Goal: Task Accomplishment & Management: Manage account settings

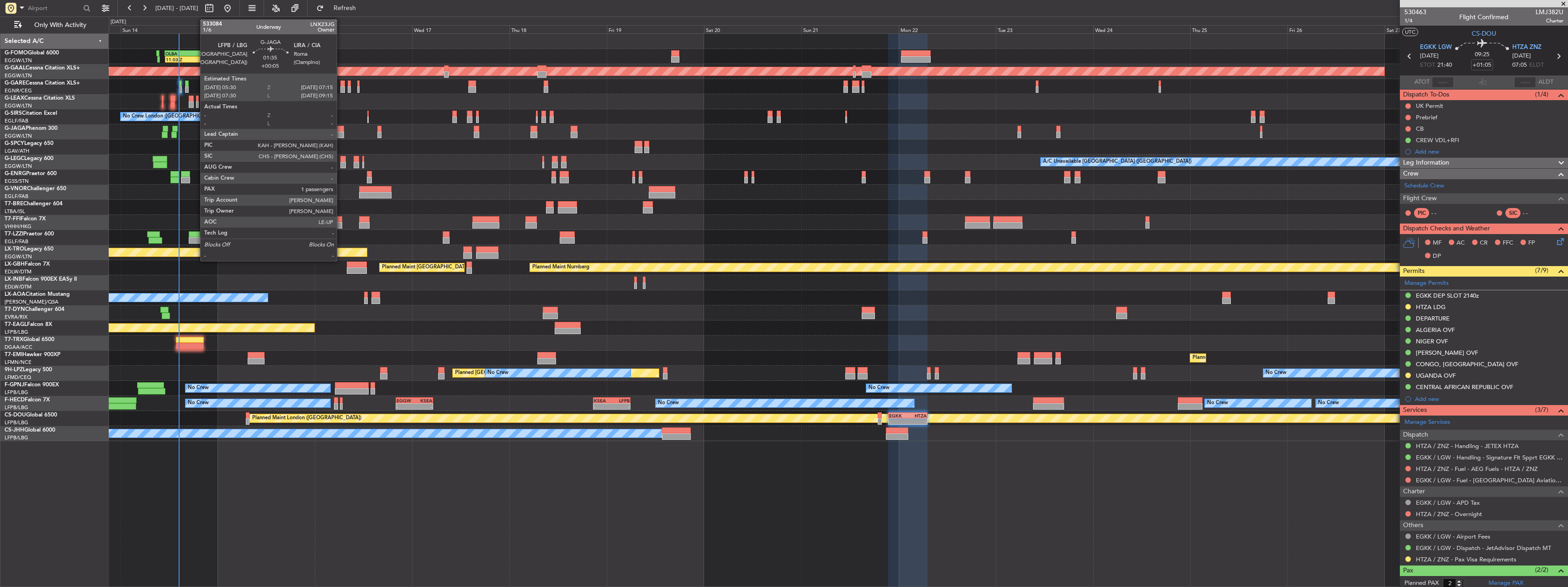
click at [249, 80] on div at bounding box center [340, 135] width 8 height 7
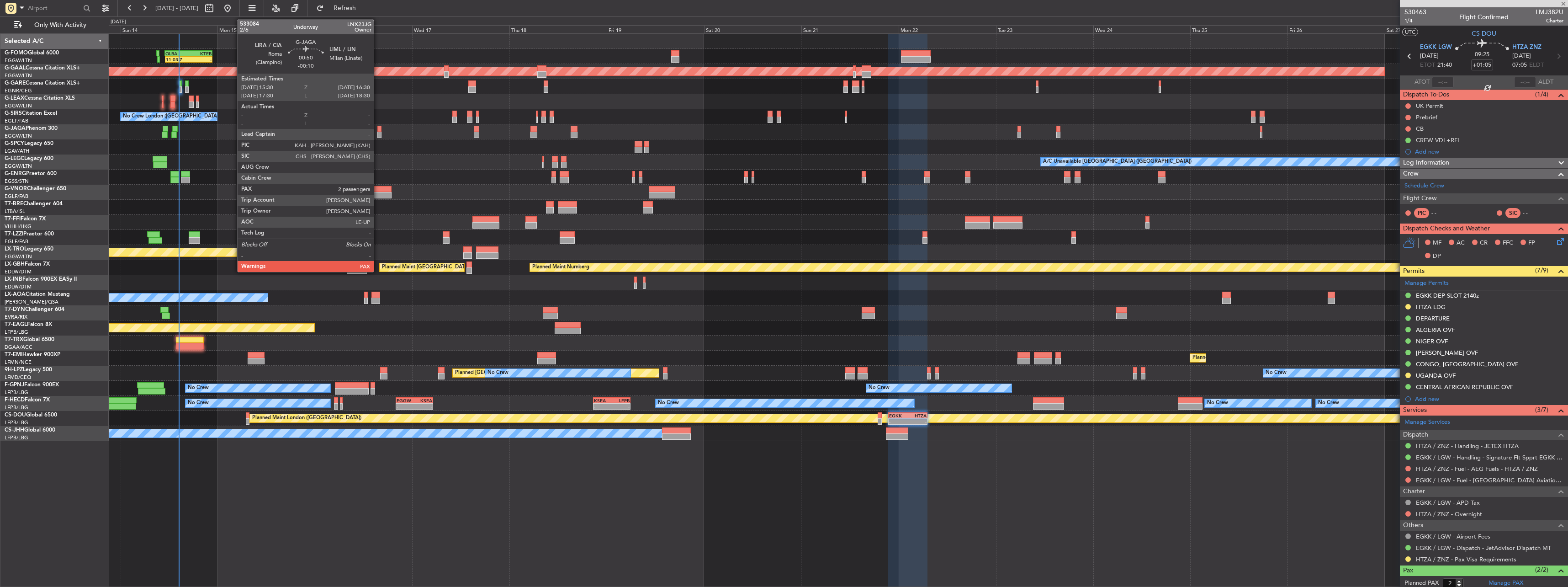
type input "+00:05"
type input "1"
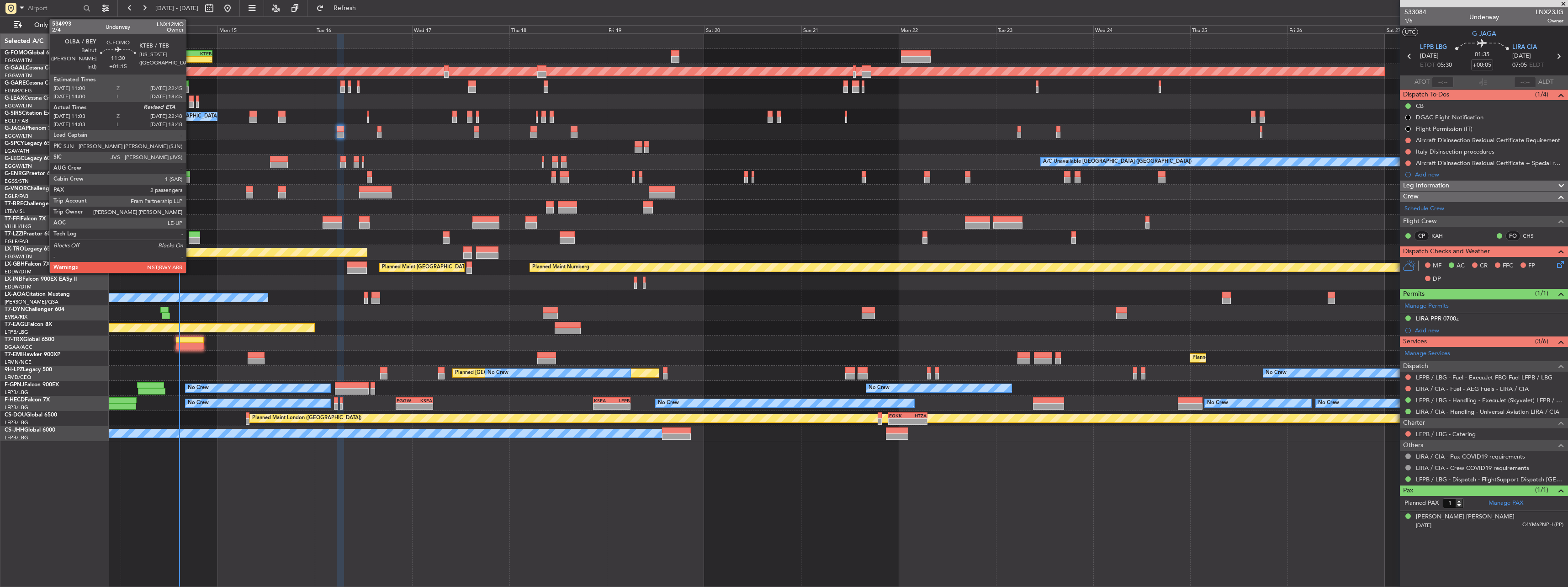
click at [190, 55] on div "KTEB" at bounding box center [200, 53] width 23 height 6
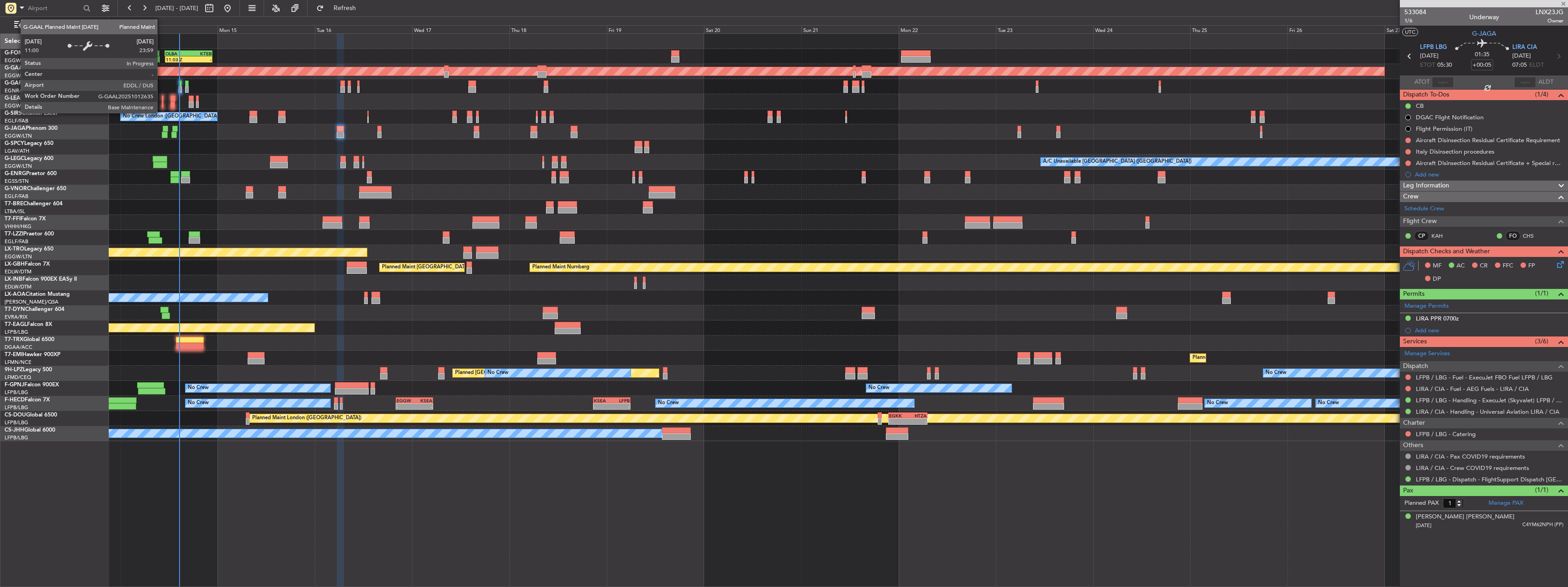
type input "+01:15"
type input "11:03"
type input "2"
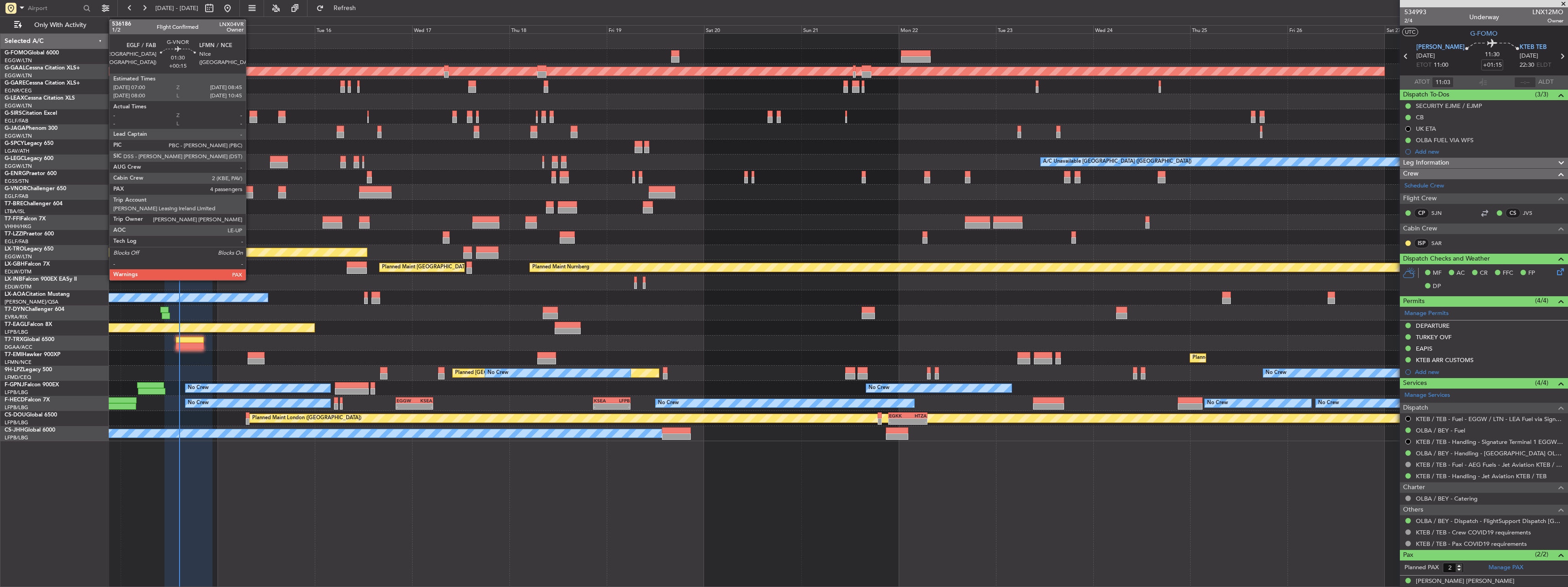
click at [249, 80] on div at bounding box center [250, 196] width 8 height 7
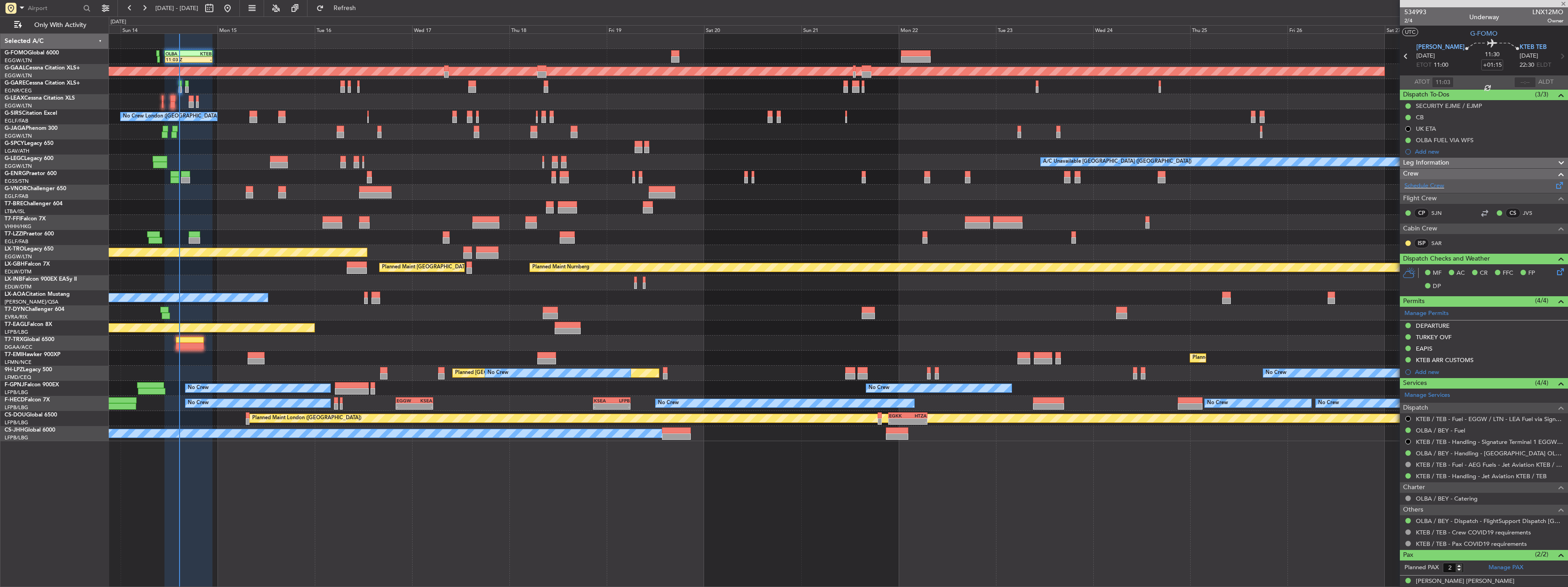
type input "+00:15"
type input "4"
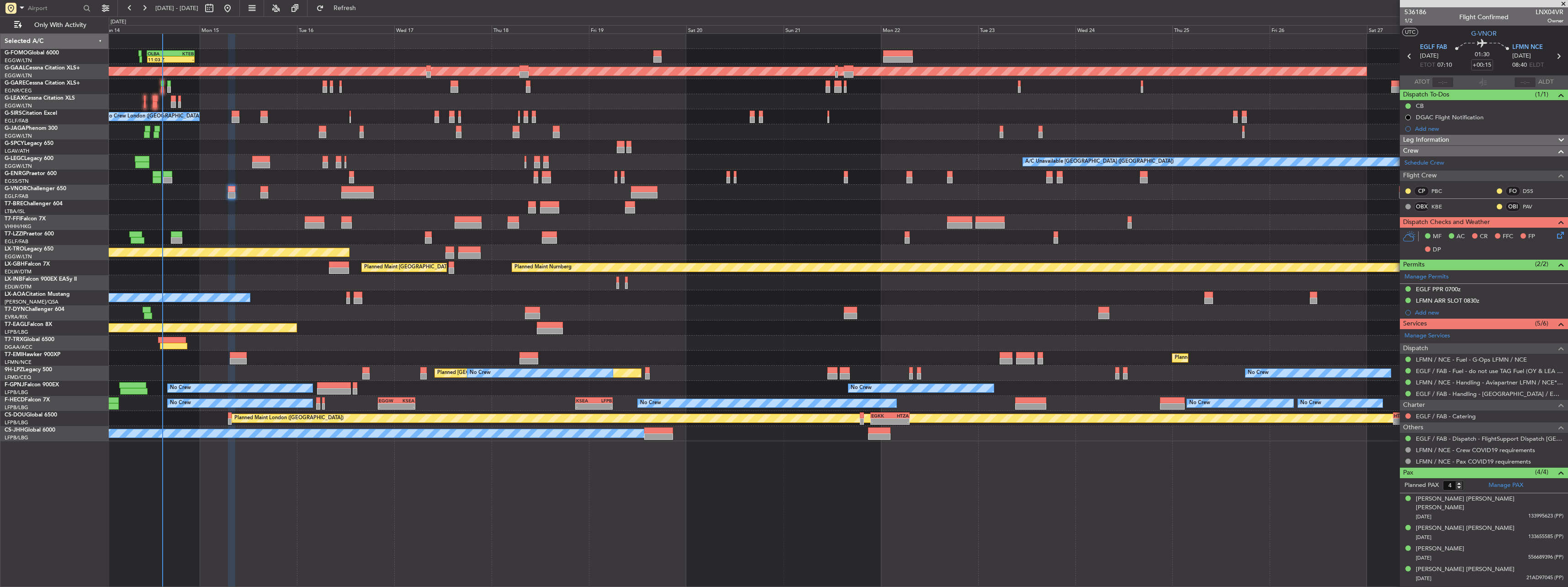
click at [249, 80] on div "Unplanned Maint [GEOGRAPHIC_DATA] ([PERSON_NAME] Intl)" at bounding box center [838, 253] width 1459 height 15
click at [249, 80] on div "Planned Maint Nurnberg Planned Maint [GEOGRAPHIC_DATA] ([GEOGRAPHIC_DATA])" at bounding box center [838, 267] width 1459 height 15
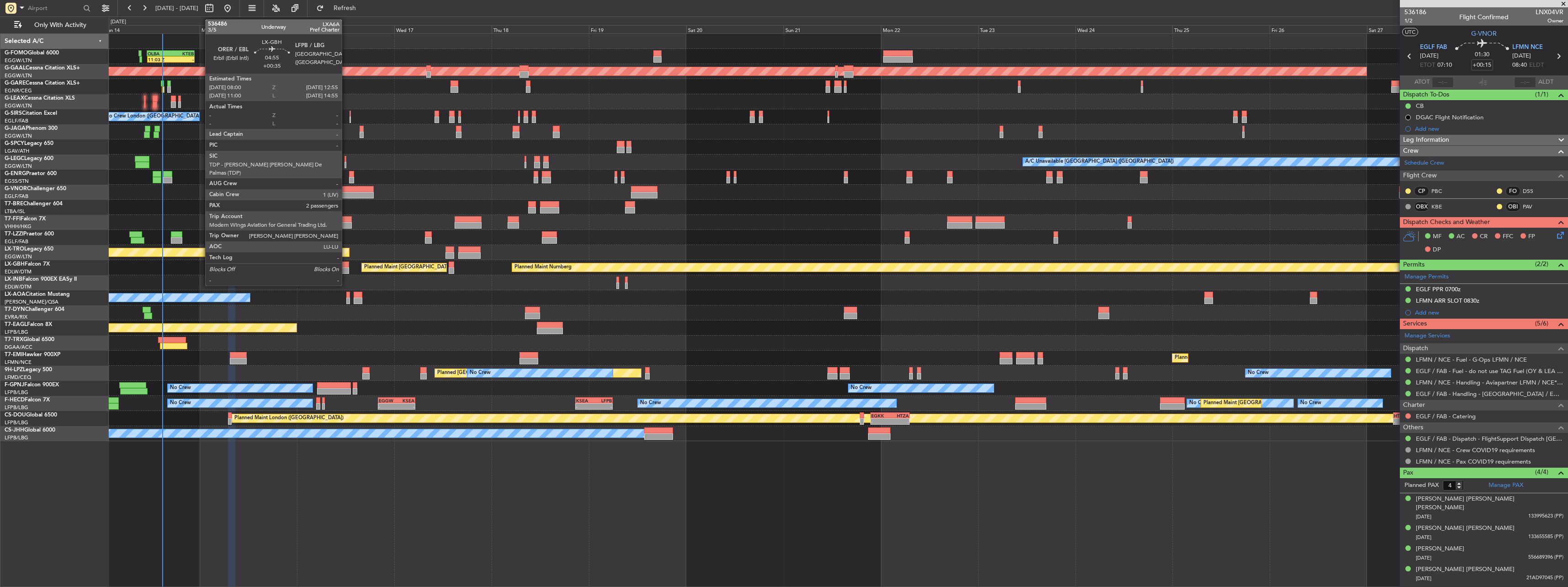
click at [249, 80] on div at bounding box center [339, 271] width 20 height 7
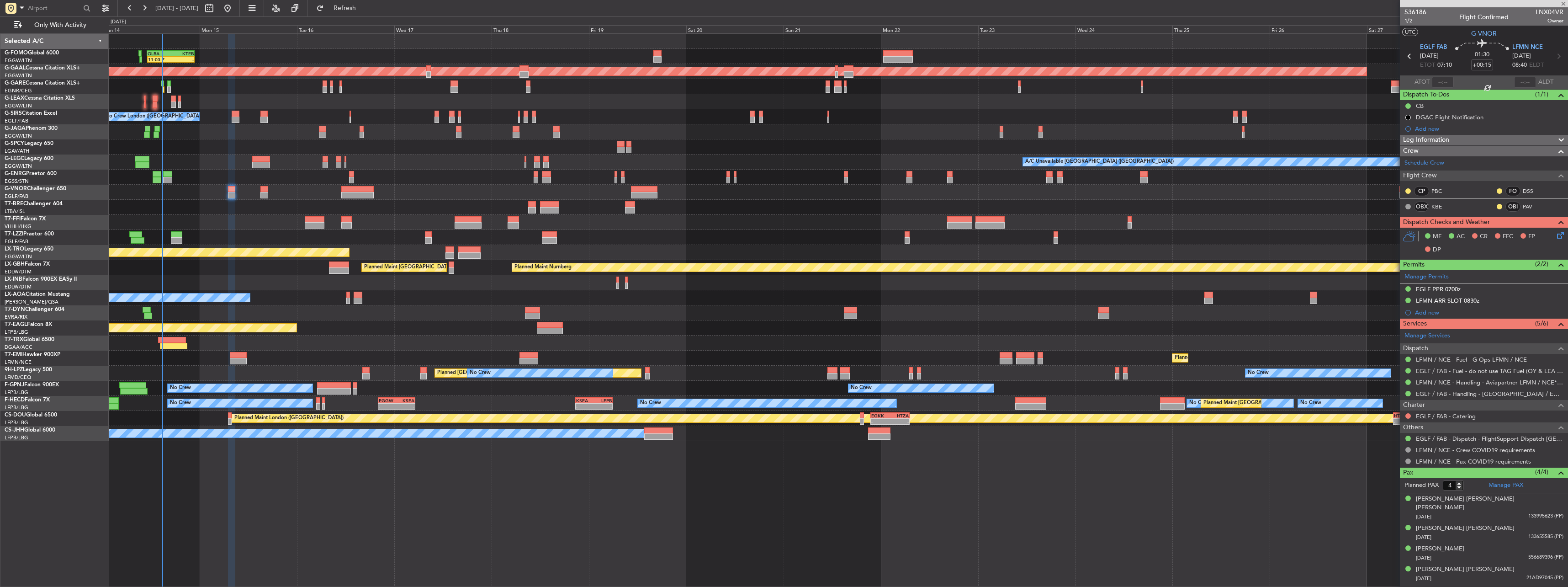
type input "+00:35"
type input "2"
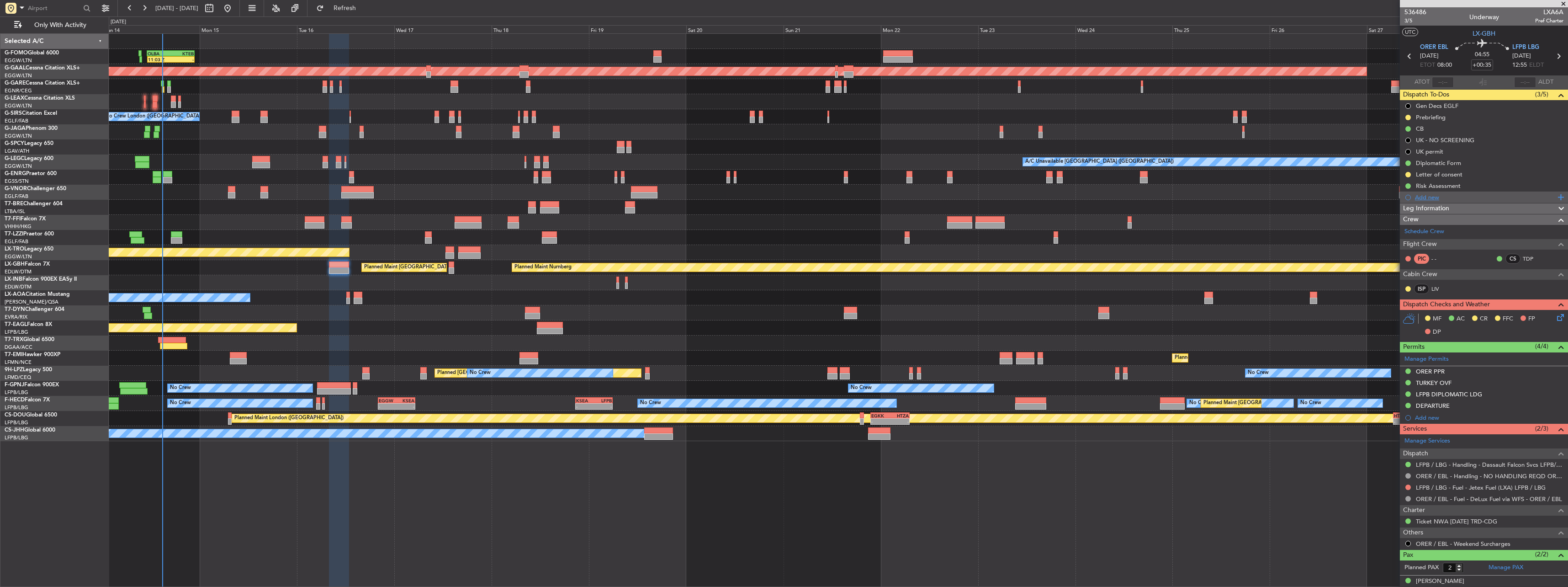
click at [249, 80] on div "Add new" at bounding box center [1485, 197] width 140 height 8
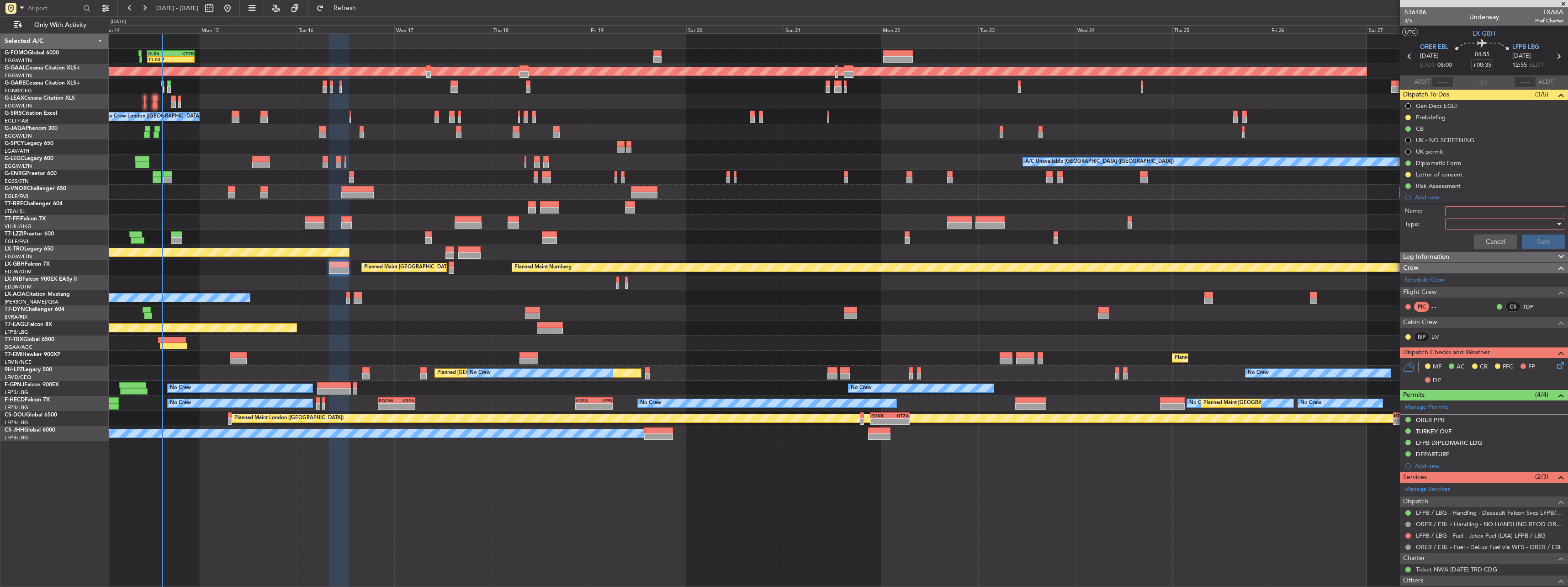
click at [249, 80] on input "Name:" at bounding box center [1505, 211] width 121 height 10
type input "MFR PIC"
click at [249, 80] on div at bounding box center [1502, 223] width 106 height 13
click at [249, 80] on span "Generic" at bounding box center [1501, 243] width 107 height 13
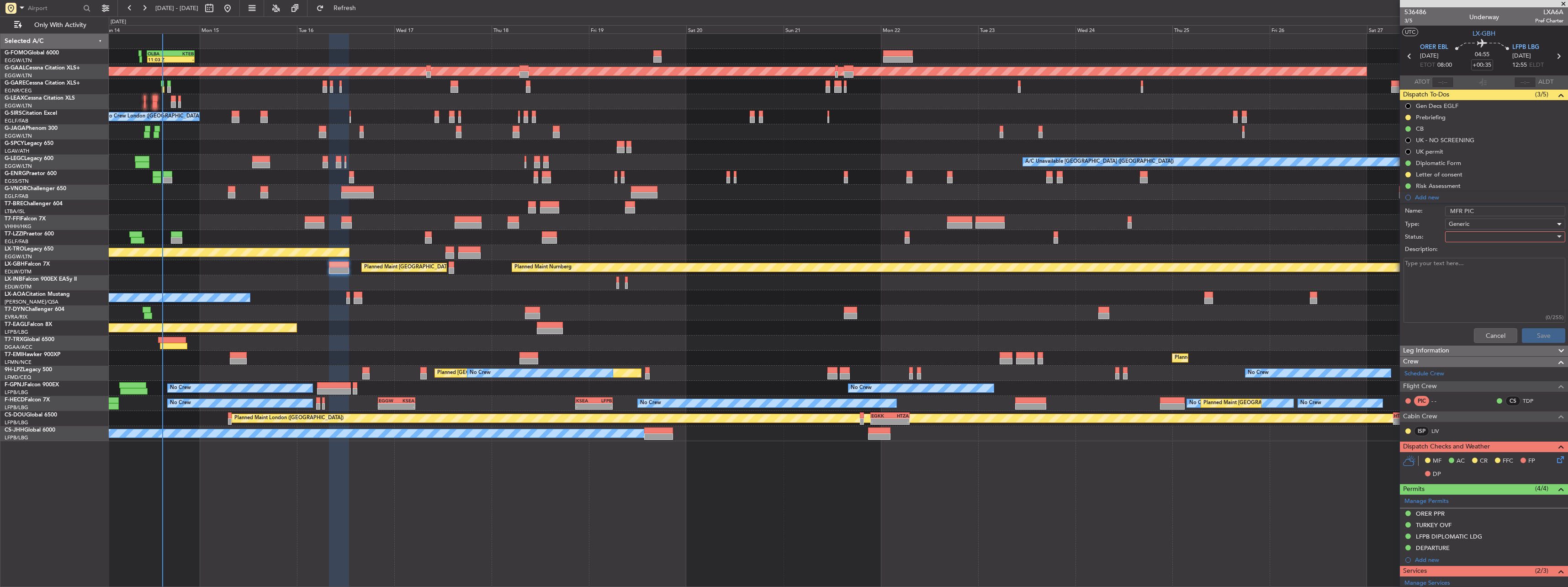
click at [249, 80] on div at bounding box center [1502, 237] width 106 height 13
drag, startPoint x: 1470, startPoint y: 253, endPoint x: 1474, endPoint y: 268, distance: 15.5
click at [249, 80] on div "Not Started In Progress Completed Cancelled" at bounding box center [1501, 276] width 122 height 56
click at [249, 80] on span "In Progress" at bounding box center [1501, 269] width 107 height 13
click at [249, 80] on button "Save" at bounding box center [1543, 335] width 43 height 14
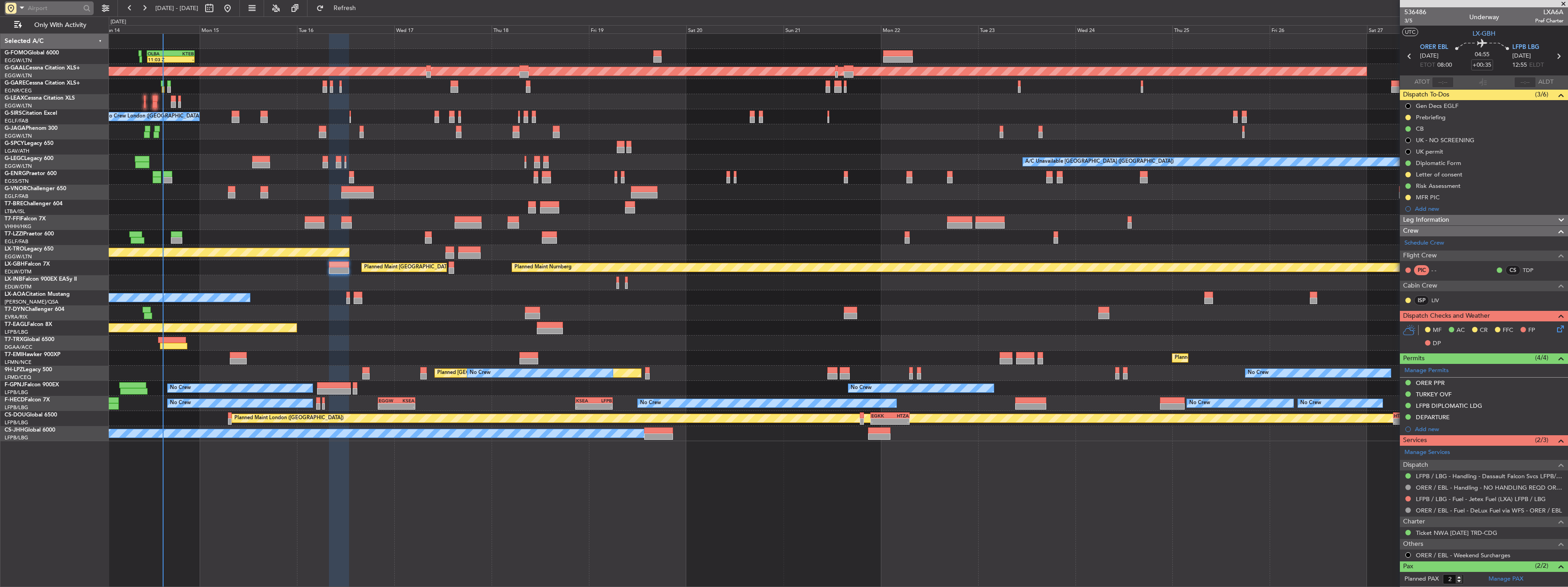
click at [41, 7] on input "text" at bounding box center [54, 8] width 52 height 13
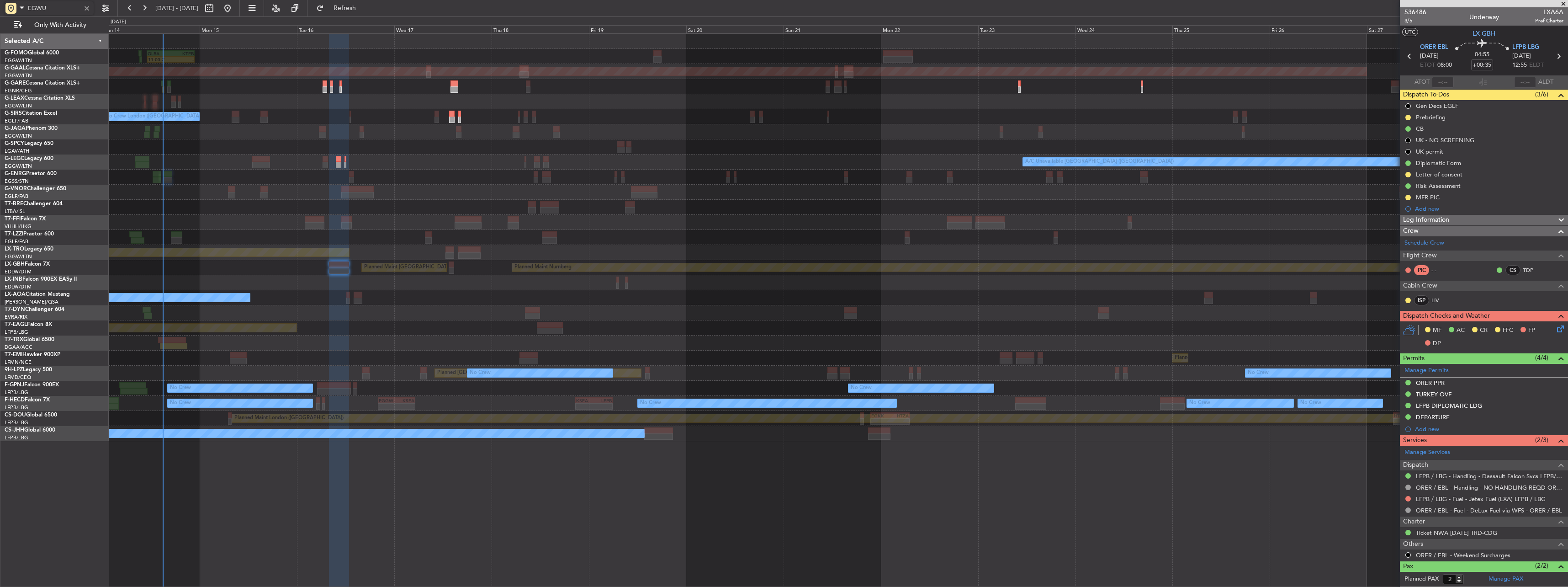
type input "EGWU"
click at [88, 7] on div at bounding box center [87, 8] width 10 height 10
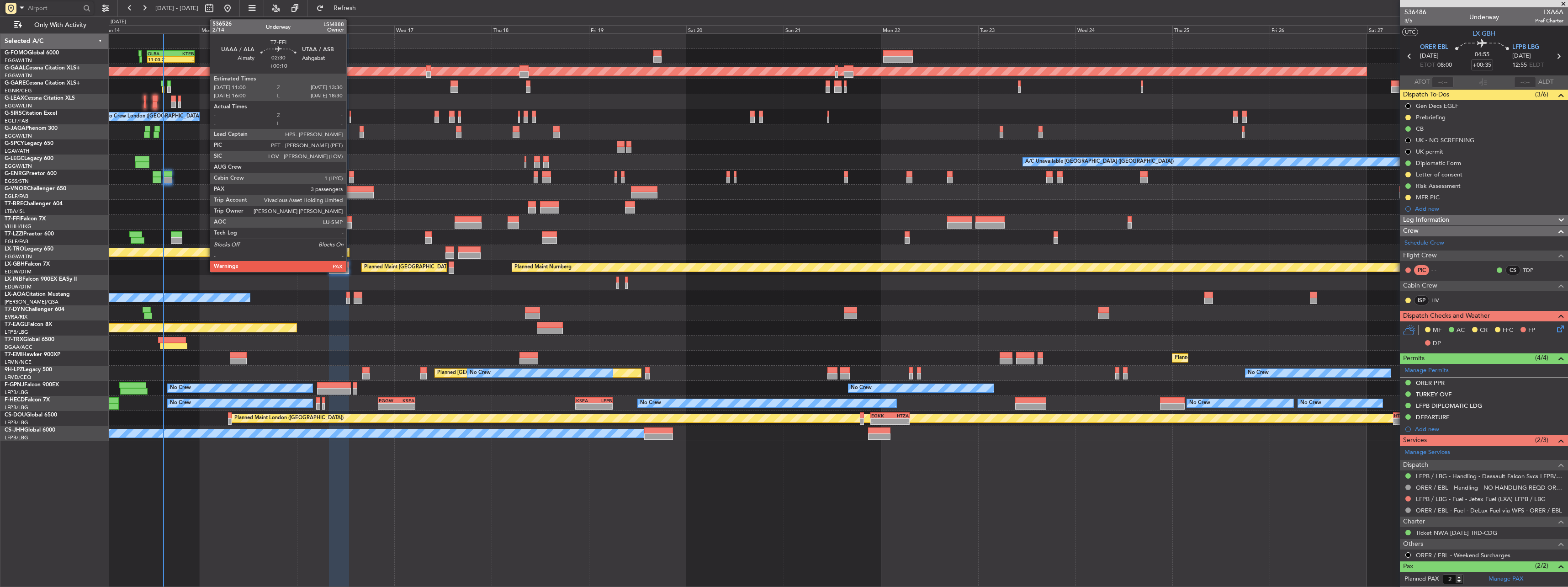
click at [249, 80] on div at bounding box center [346, 219] width 10 height 7
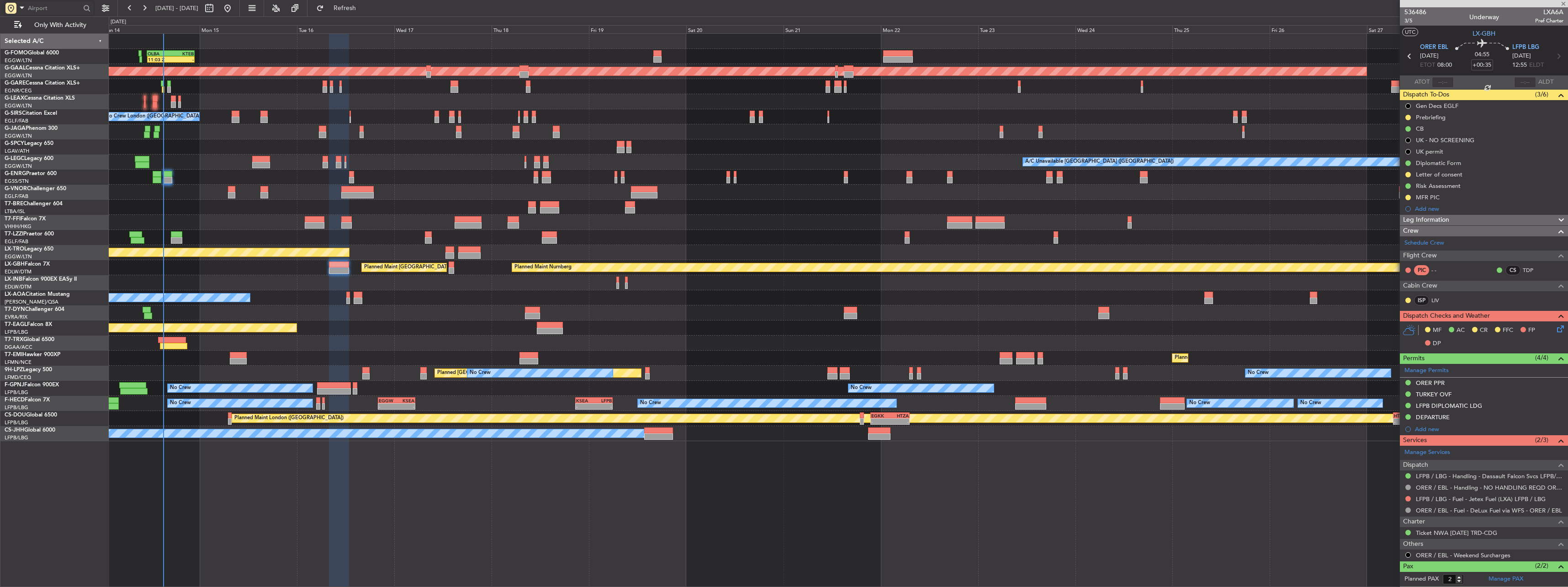
type input "+00:10"
type input "3"
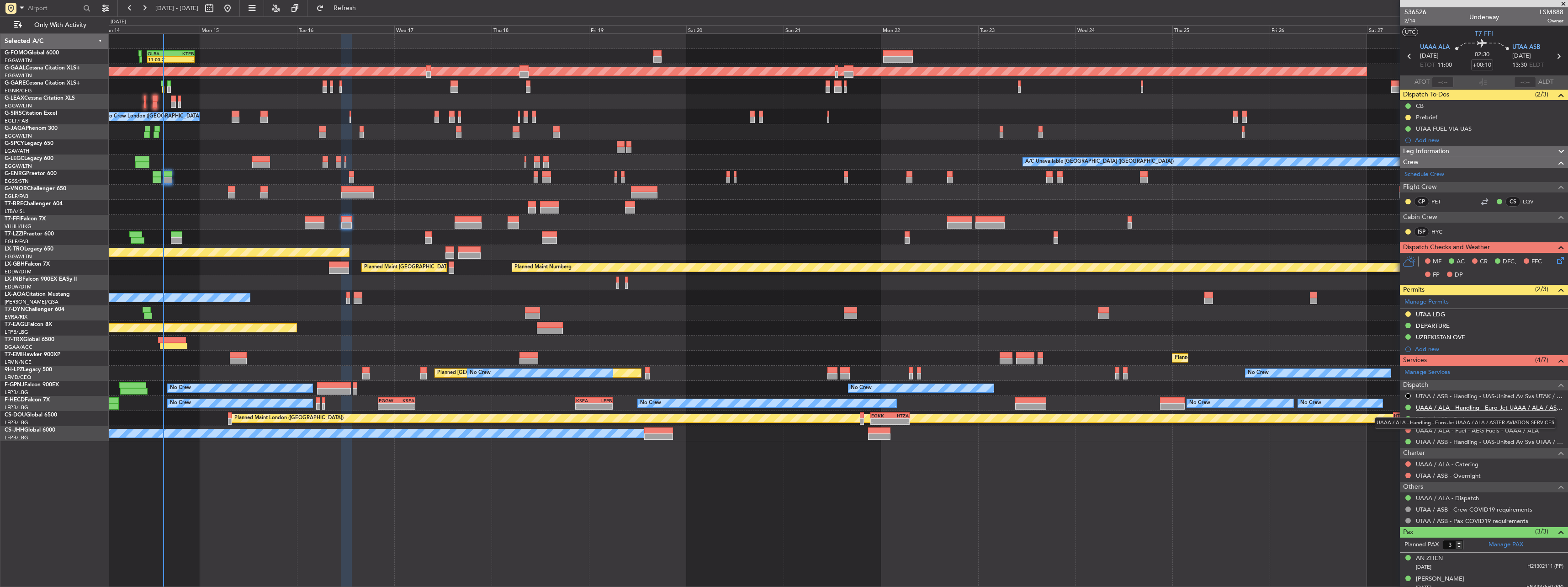
click at [249, 80] on link "UAAA / ALA - Handling - Euro Jet UAAA / ALA / ASTER AVIATION SERVICES" at bounding box center [1490, 407] width 148 height 8
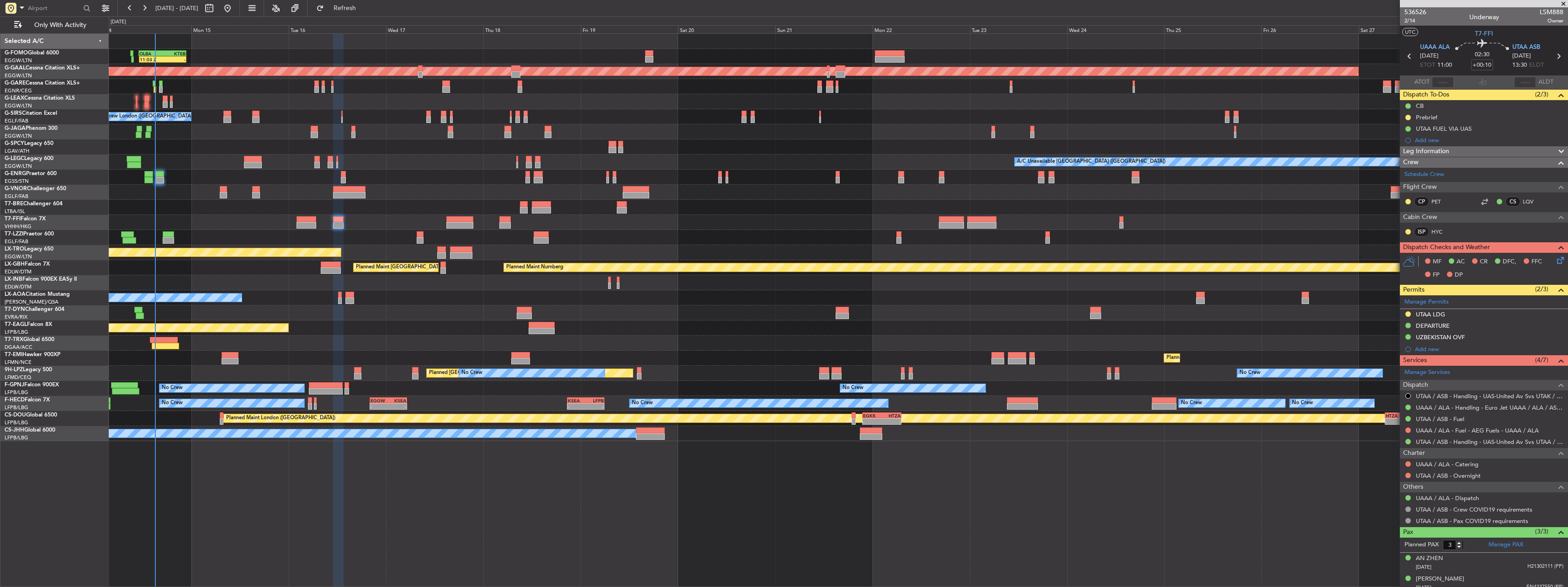
click at [249, 80] on div at bounding box center [838, 313] width 1459 height 15
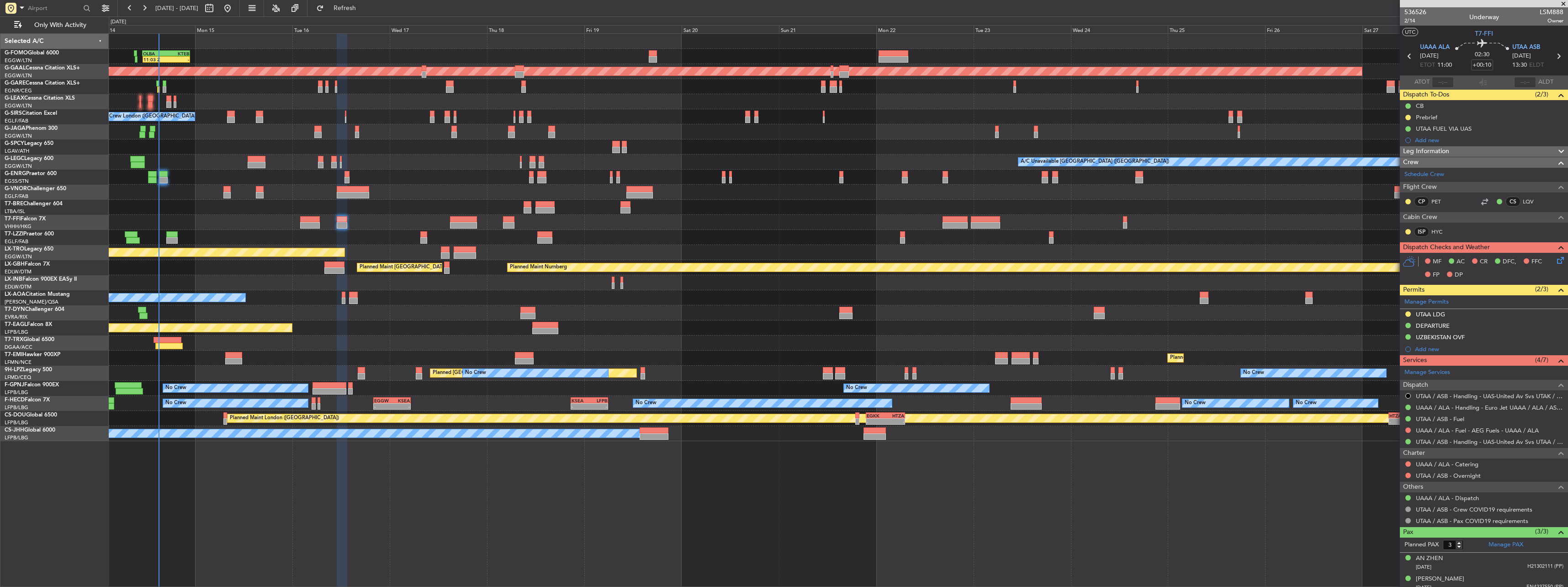
click at [249, 80] on div at bounding box center [838, 313] width 1459 height 15
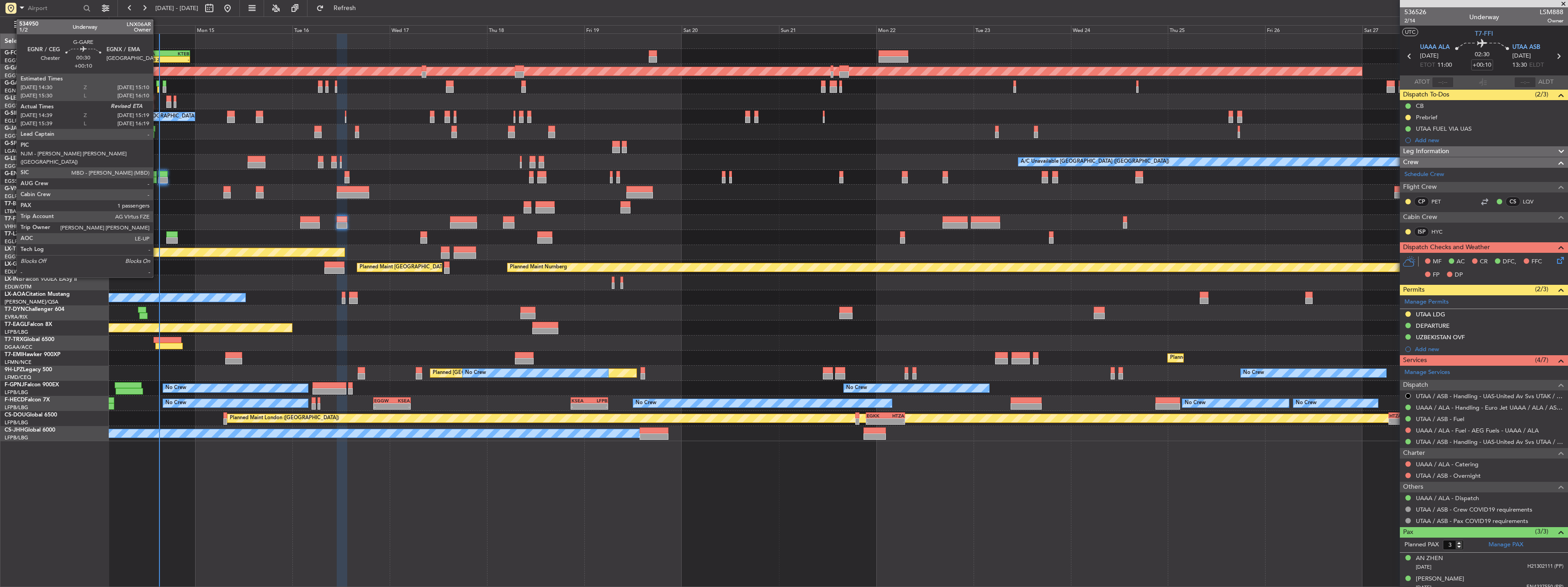
click at [157, 80] on div at bounding box center [157, 83] width 3 height 7
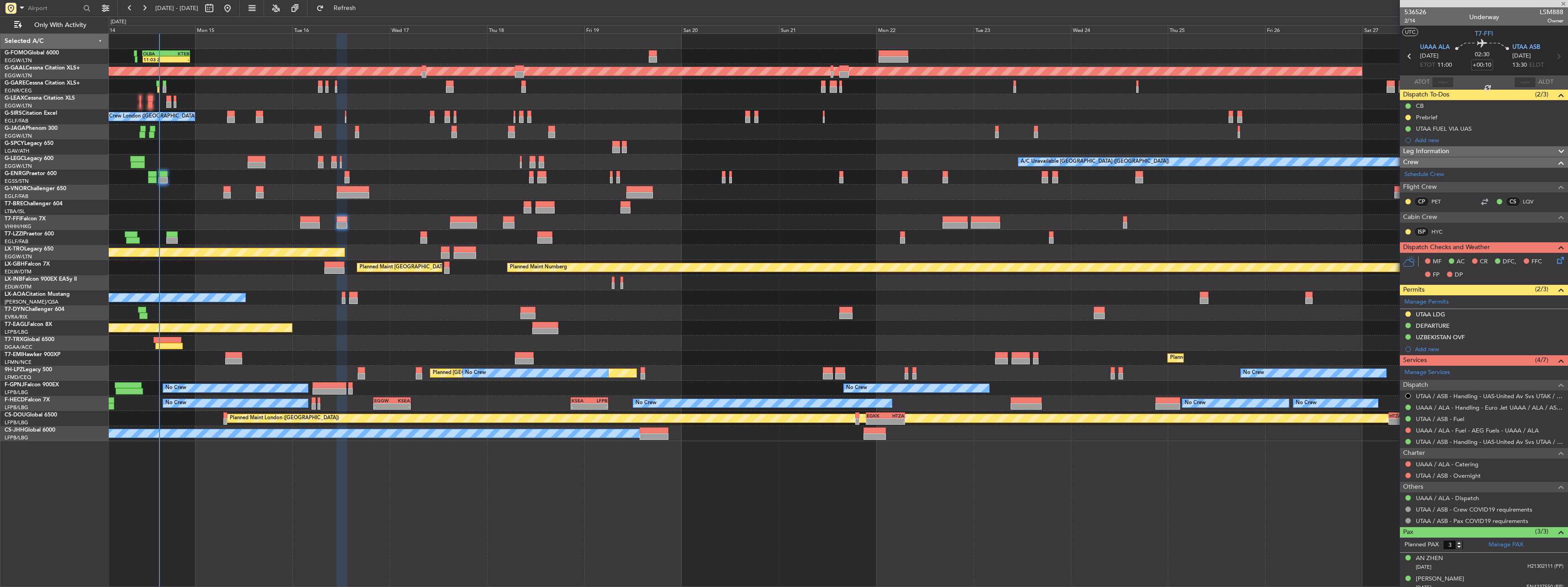
type input "14:39"
type input "1"
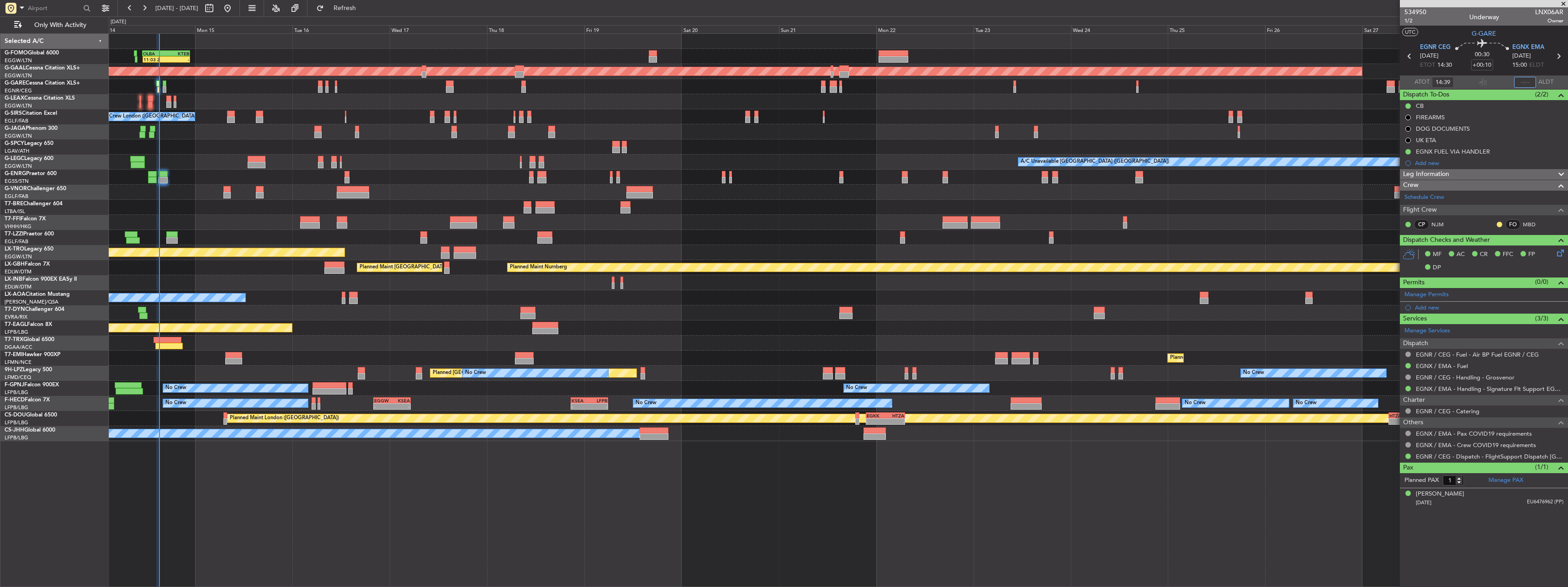
click at [249, 78] on input "text" at bounding box center [1525, 82] width 22 height 11
type input "15:03"
